Goal: Task Accomplishment & Management: Manage account settings

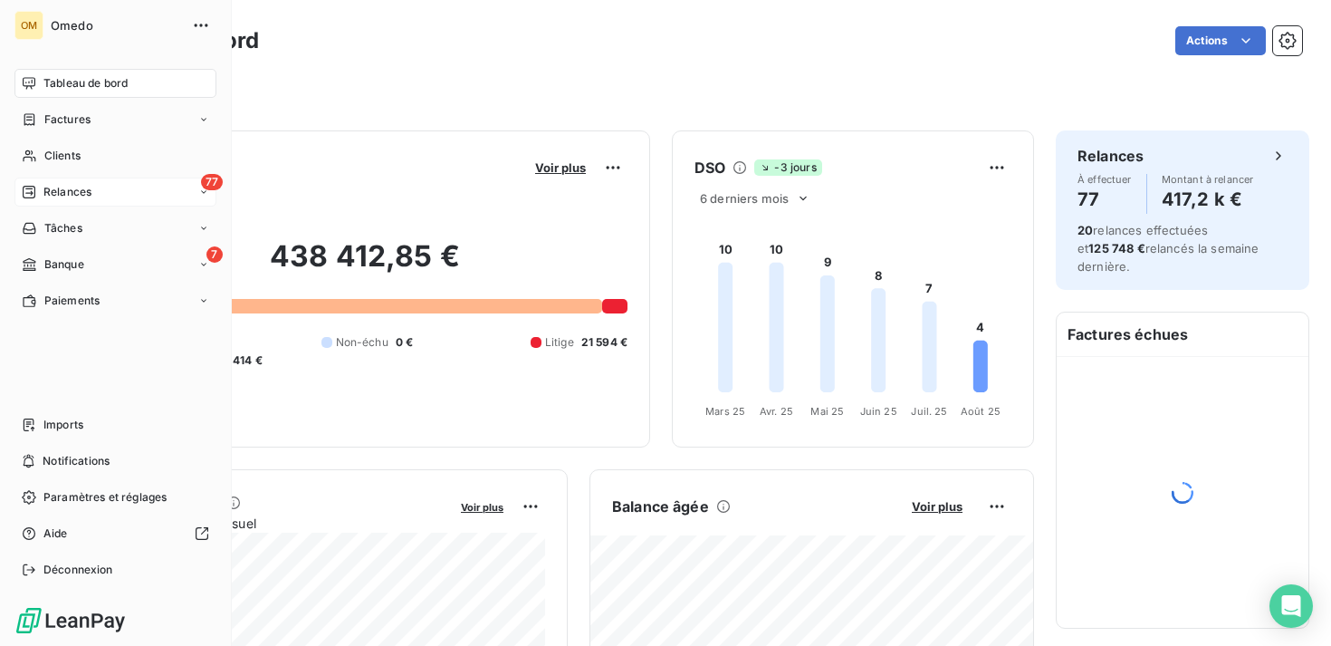
click at [55, 206] on div "77 Relances" at bounding box center [115, 192] width 202 height 29
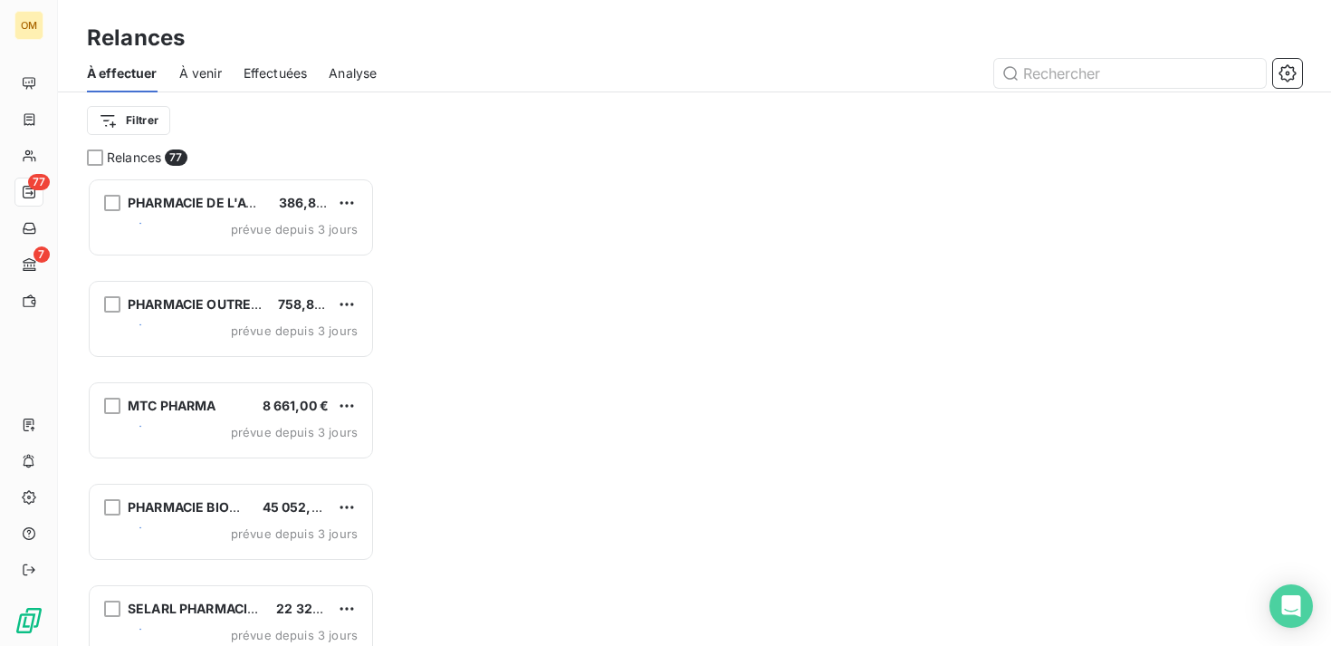
scroll to position [1, 1]
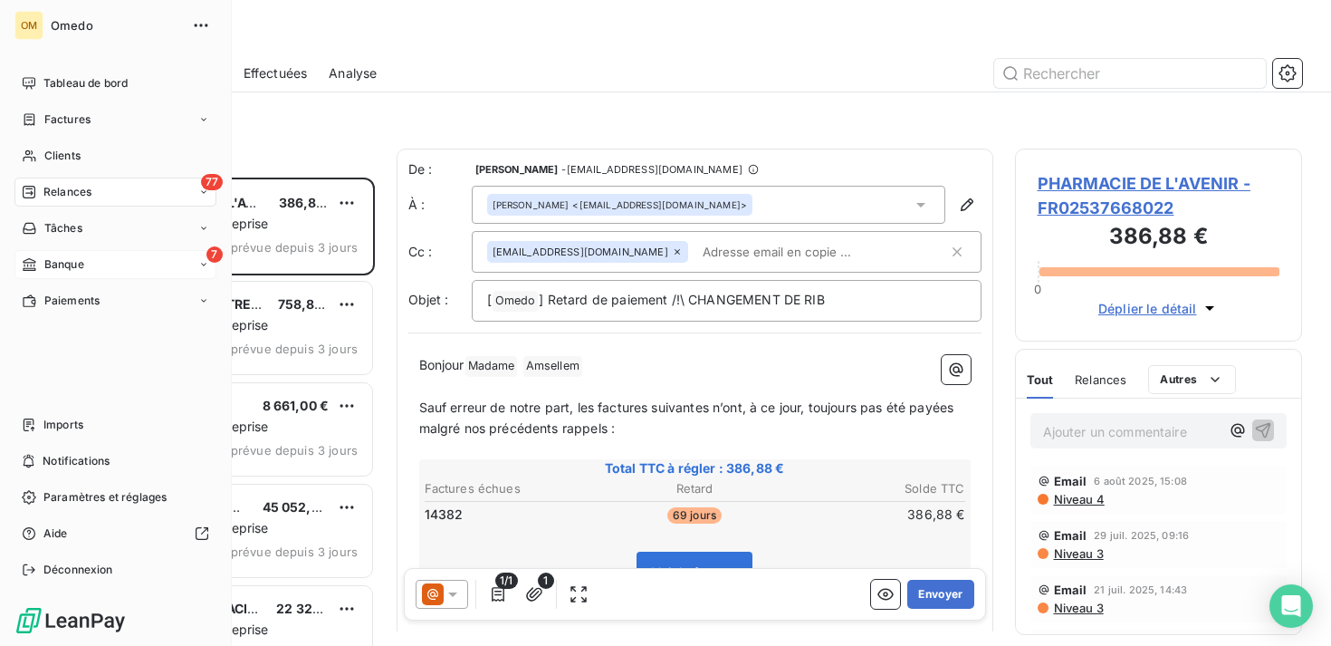
click at [97, 267] on div "7 Banque" at bounding box center [115, 264] width 202 height 29
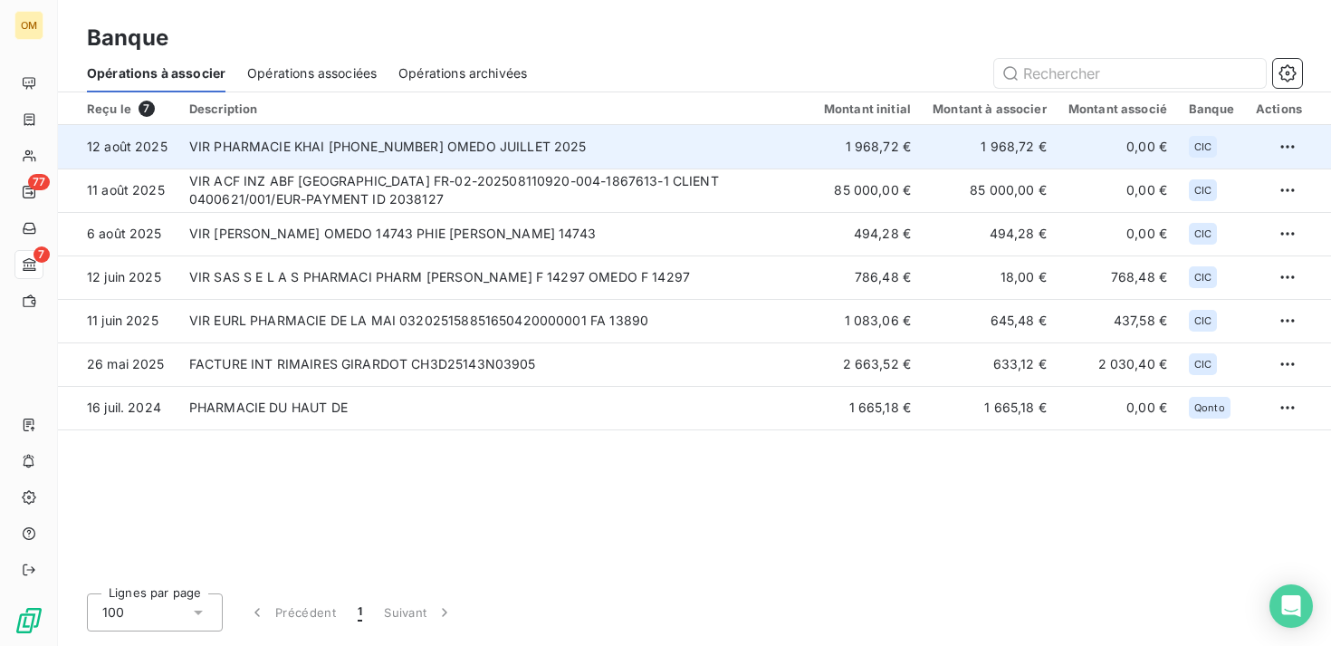
click at [430, 146] on td "VIR PHARMACIE KHAI [PHONE_NUMBER] OMEDO JUILLET 2025" at bounding box center [495, 146] width 635 height 43
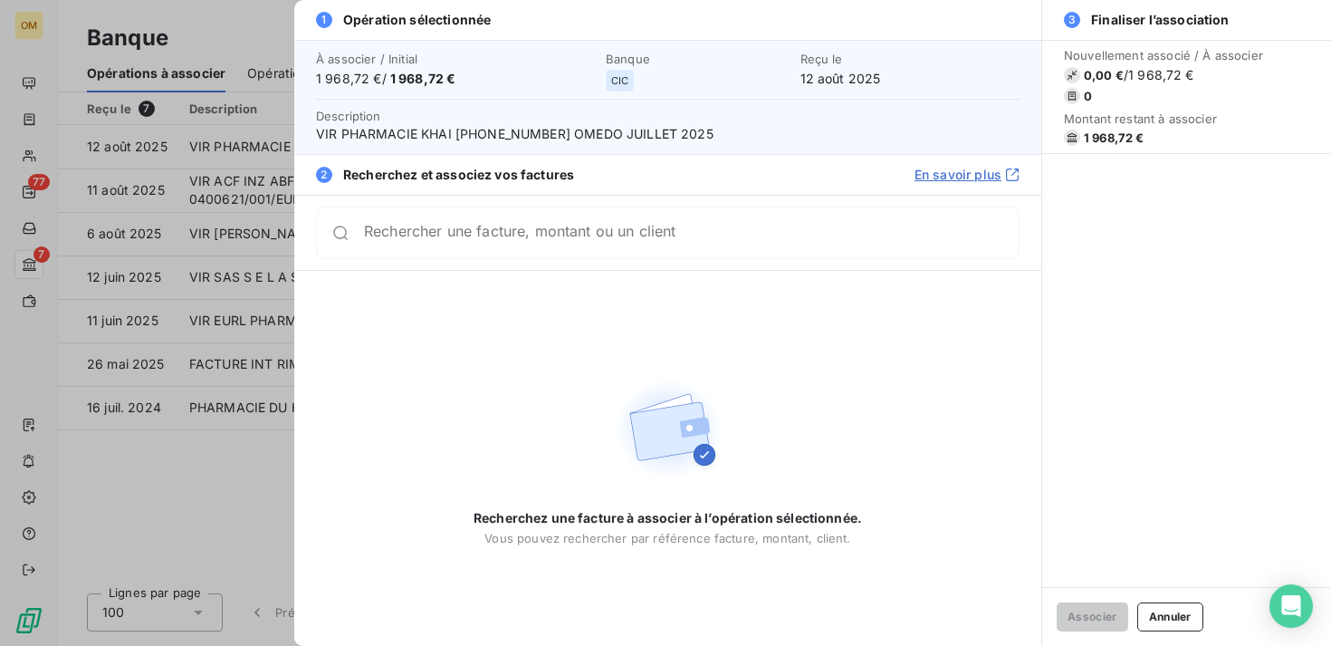
click at [199, 268] on div at bounding box center [665, 323] width 1331 height 646
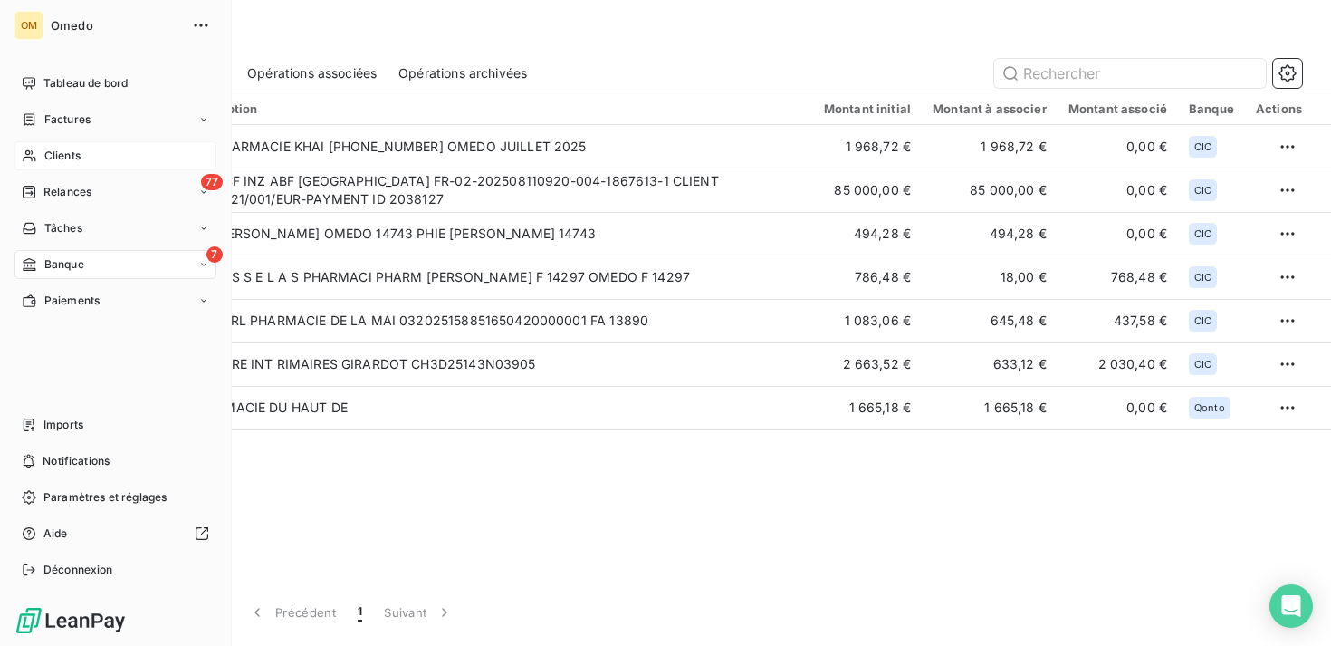
click at [72, 147] on div "Clients" at bounding box center [115, 155] width 202 height 29
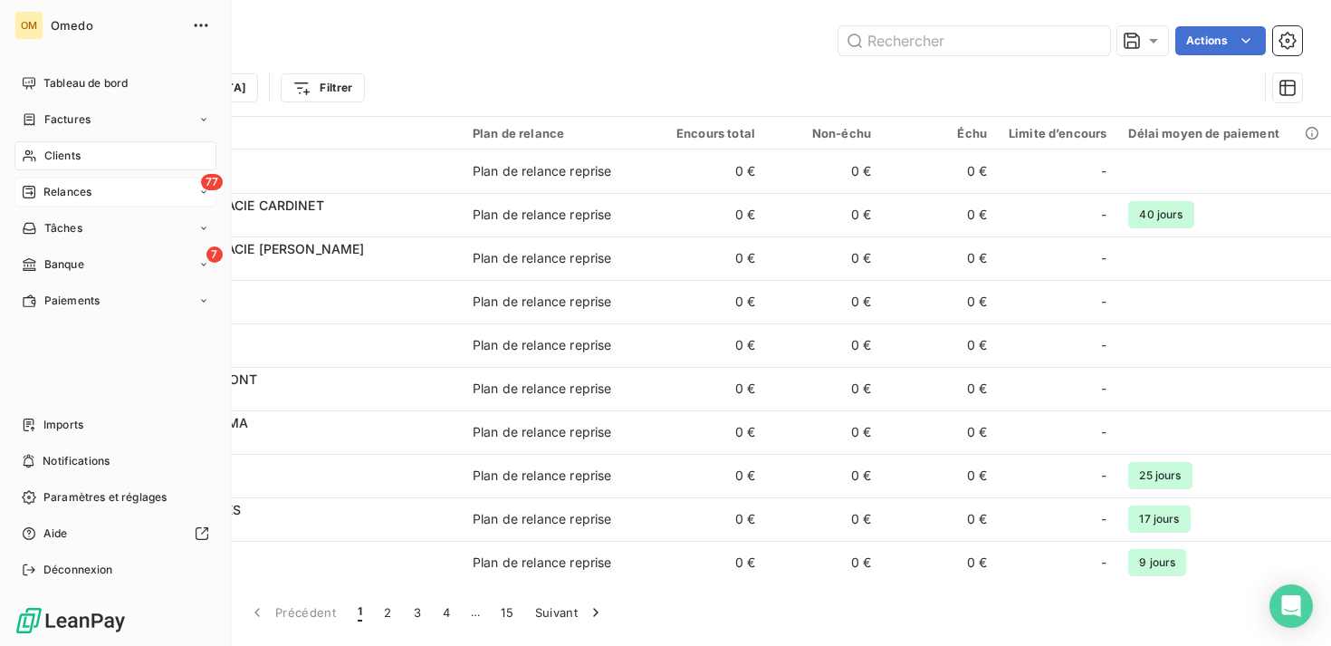
click at [60, 182] on div "77 Relances" at bounding box center [115, 192] width 202 height 29
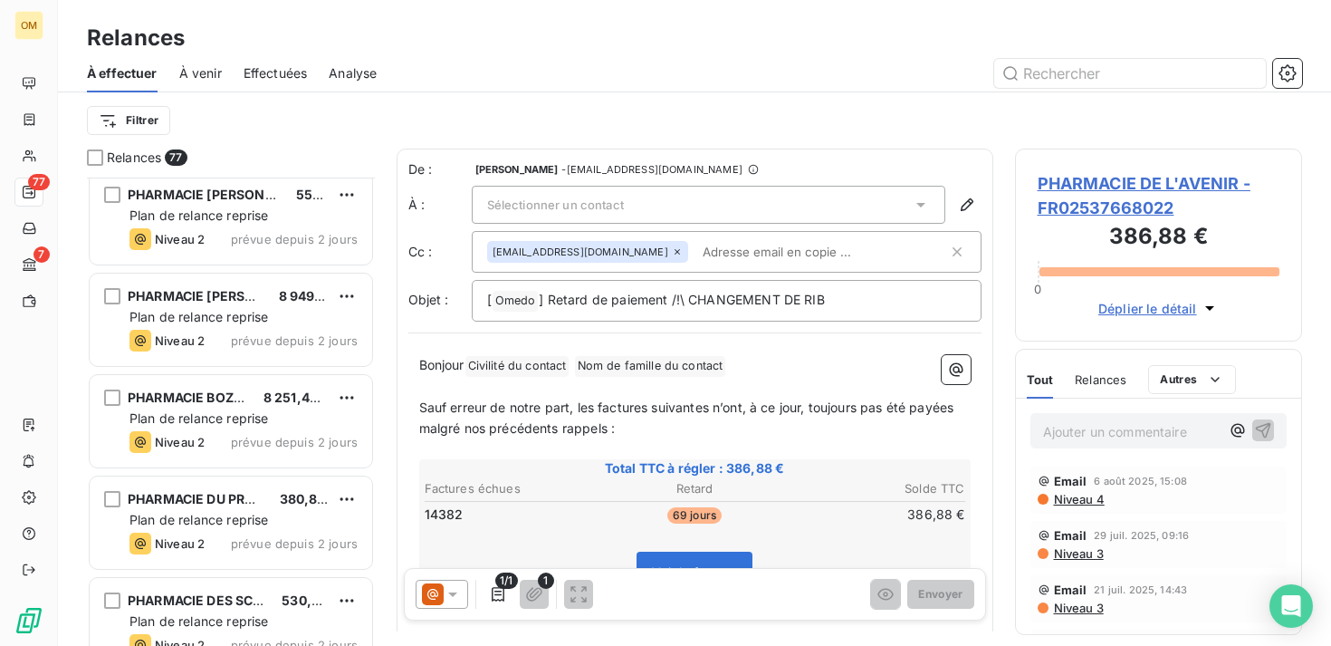
scroll to position [3154, 0]
